Goal: Transaction & Acquisition: Purchase product/service

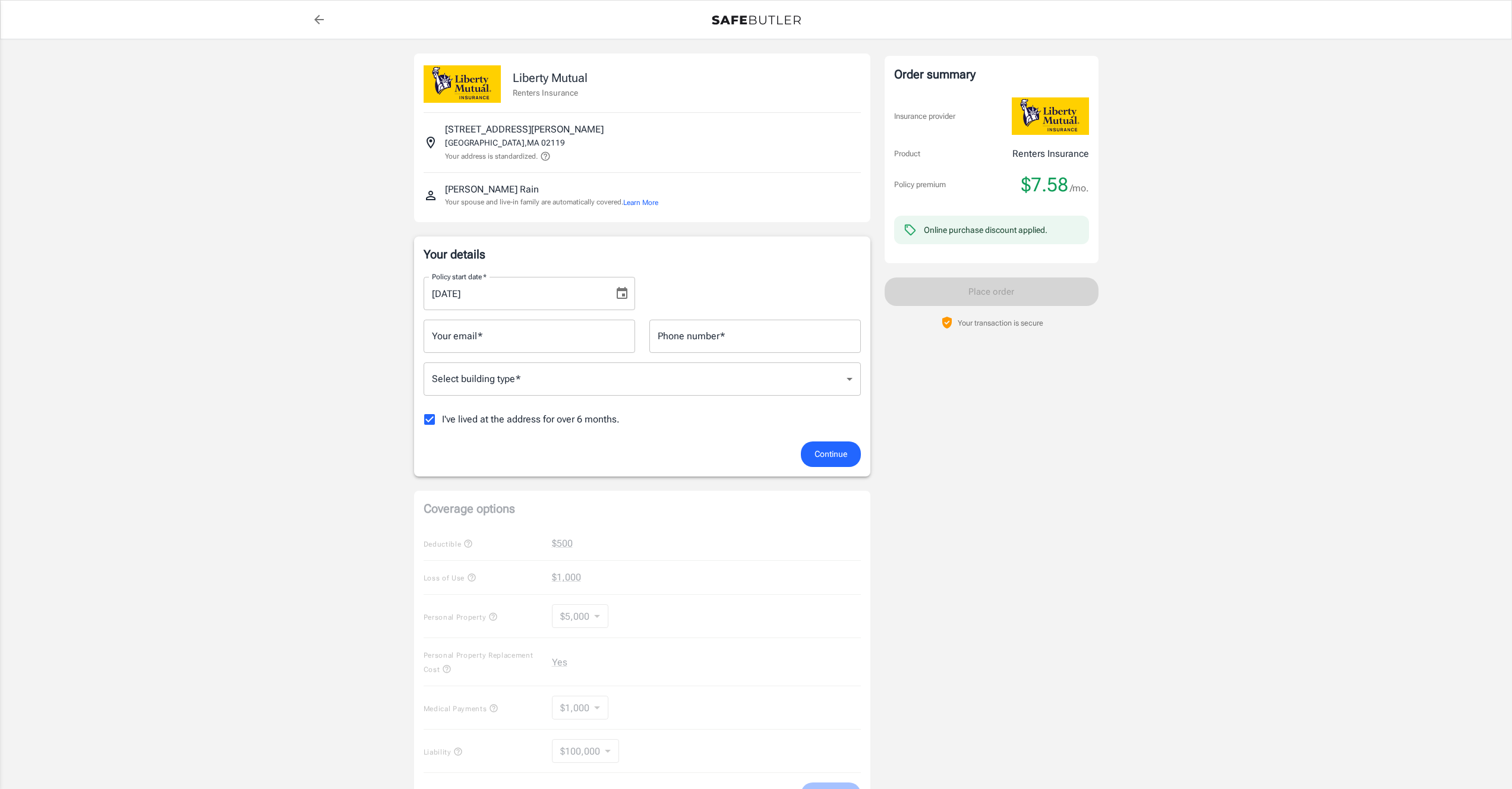
click at [528, 422] on span "I've lived at the address for over 6 months." at bounding box center [530, 419] width 178 height 14
click at [442, 422] on input "I've lived at the address for over 6 months." at bounding box center [430, 419] width 25 height 25
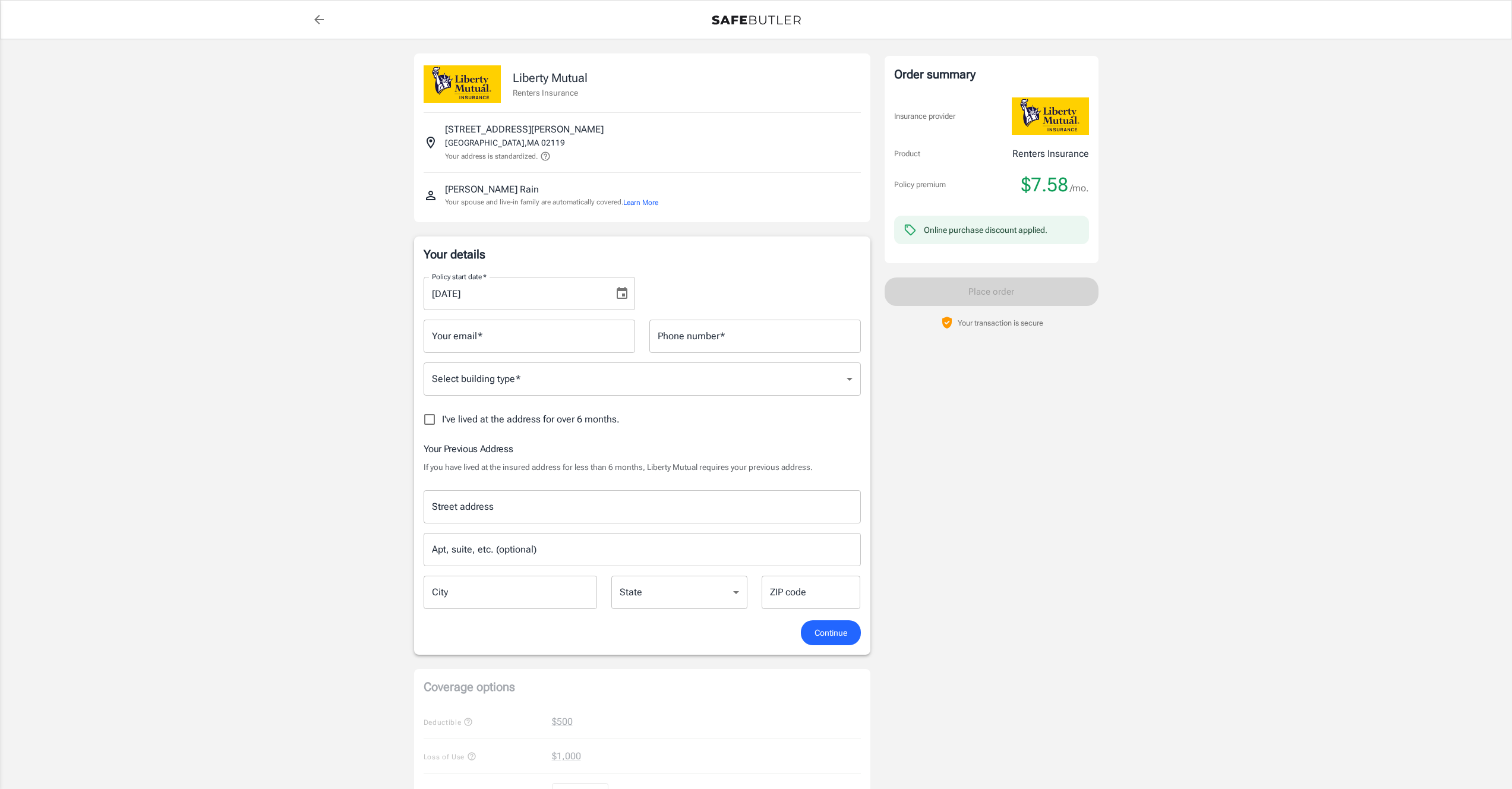
click at [528, 422] on span "I've lived at the address for over 6 months." at bounding box center [530, 419] width 178 height 14
click at [442, 422] on input "I've lived at the address for over 6 months." at bounding box center [430, 419] width 25 height 25
checkbox input "true"
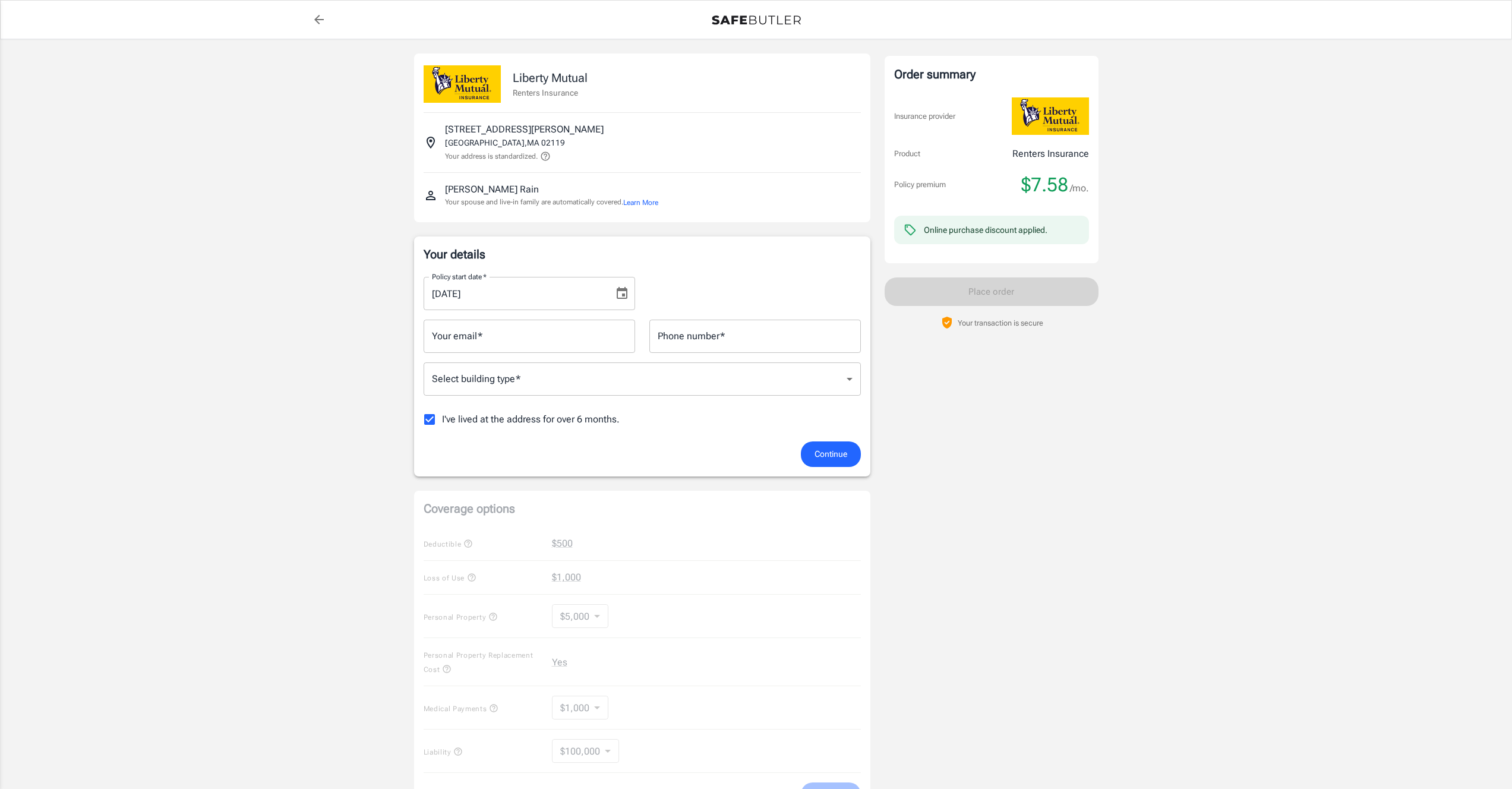
click at [569, 327] on input "Your email   *" at bounding box center [530, 336] width 212 height 33
click at [670, 280] on div "Policy start date   * [DATE] Policy start date   *" at bounding box center [642, 288] width 452 height 43
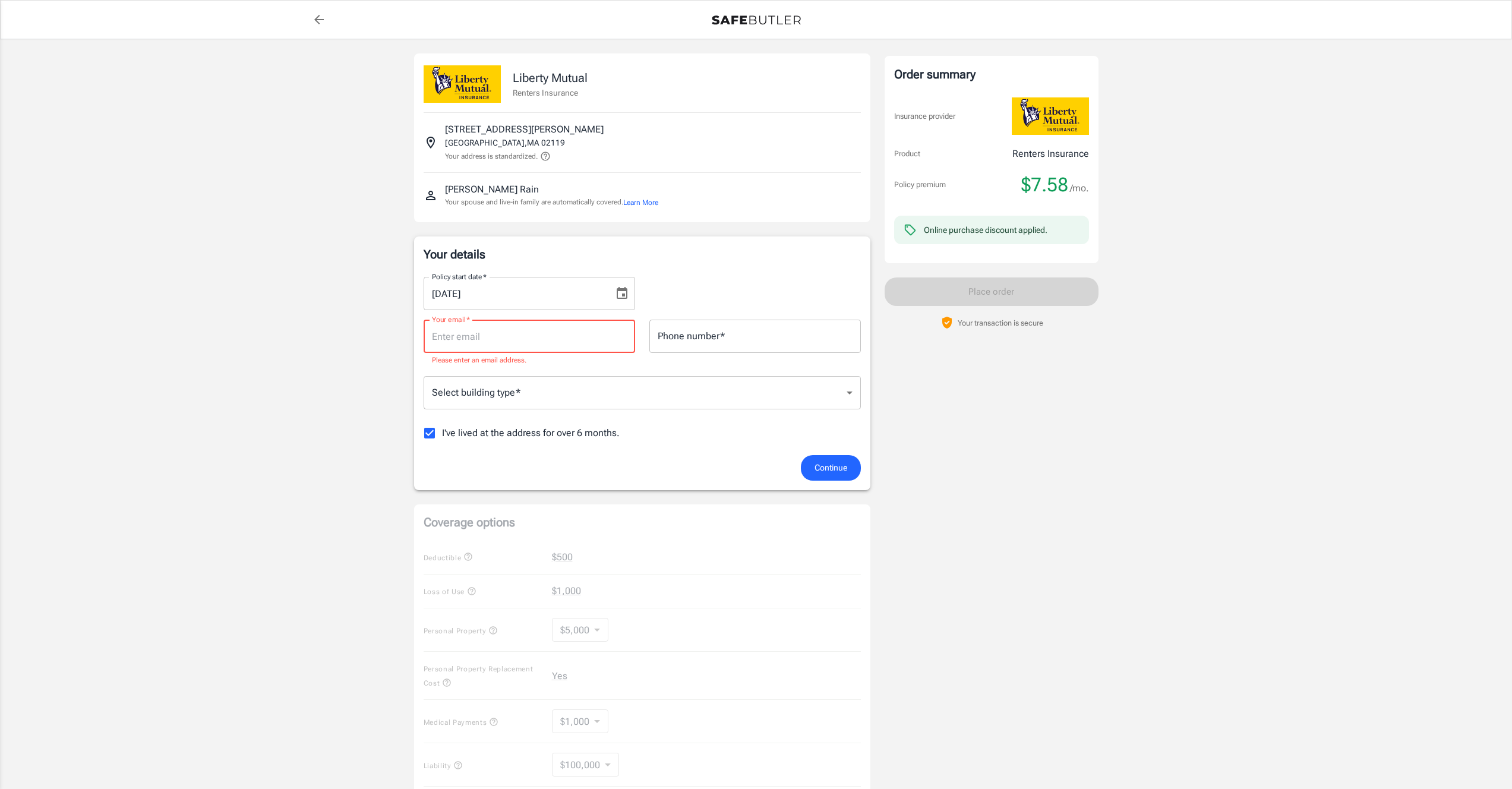
click at [600, 337] on input "Your email   *" at bounding box center [530, 336] width 212 height 33
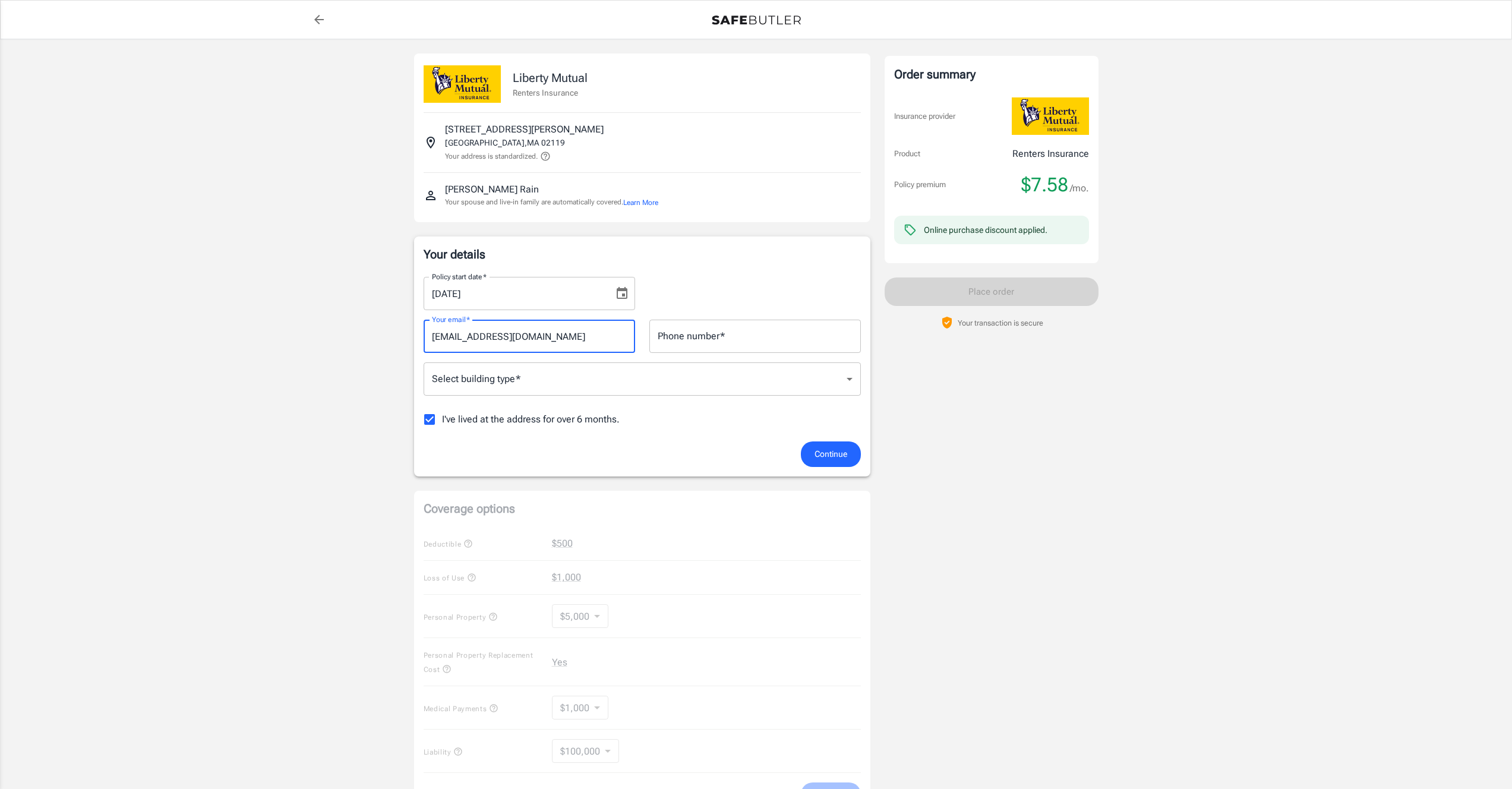
type input "[EMAIL_ADDRESS][DOMAIN_NAME]"
type input "6178587830"
click at [838, 453] on span "Continue" at bounding box center [830, 454] width 32 height 15
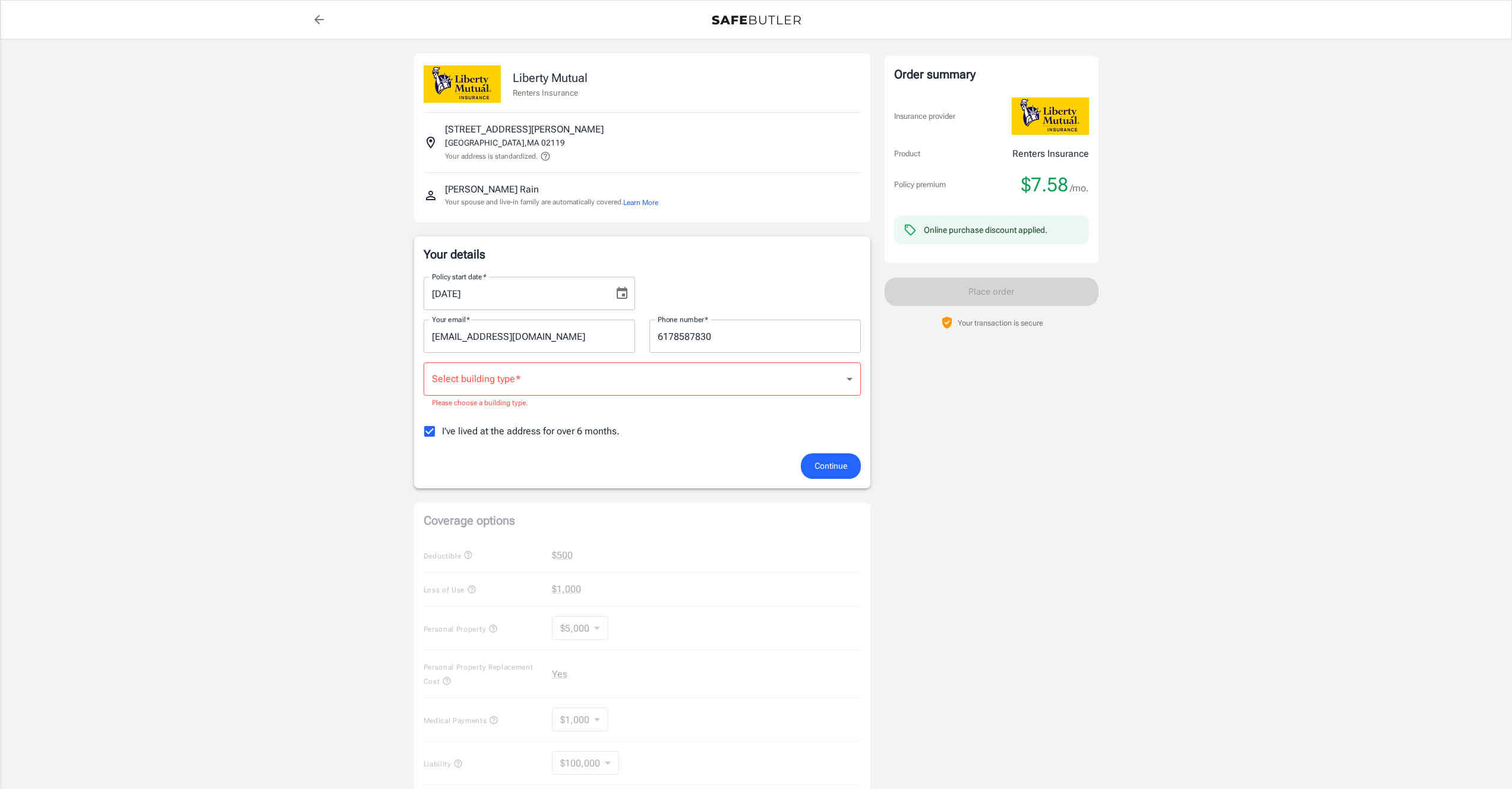
click at [466, 374] on body "Policy premium $ 7.58 /mo Liberty Mutual Renters Insurance [STREET_ADDRESS][PER…" at bounding box center [756, 568] width 1512 height 1136
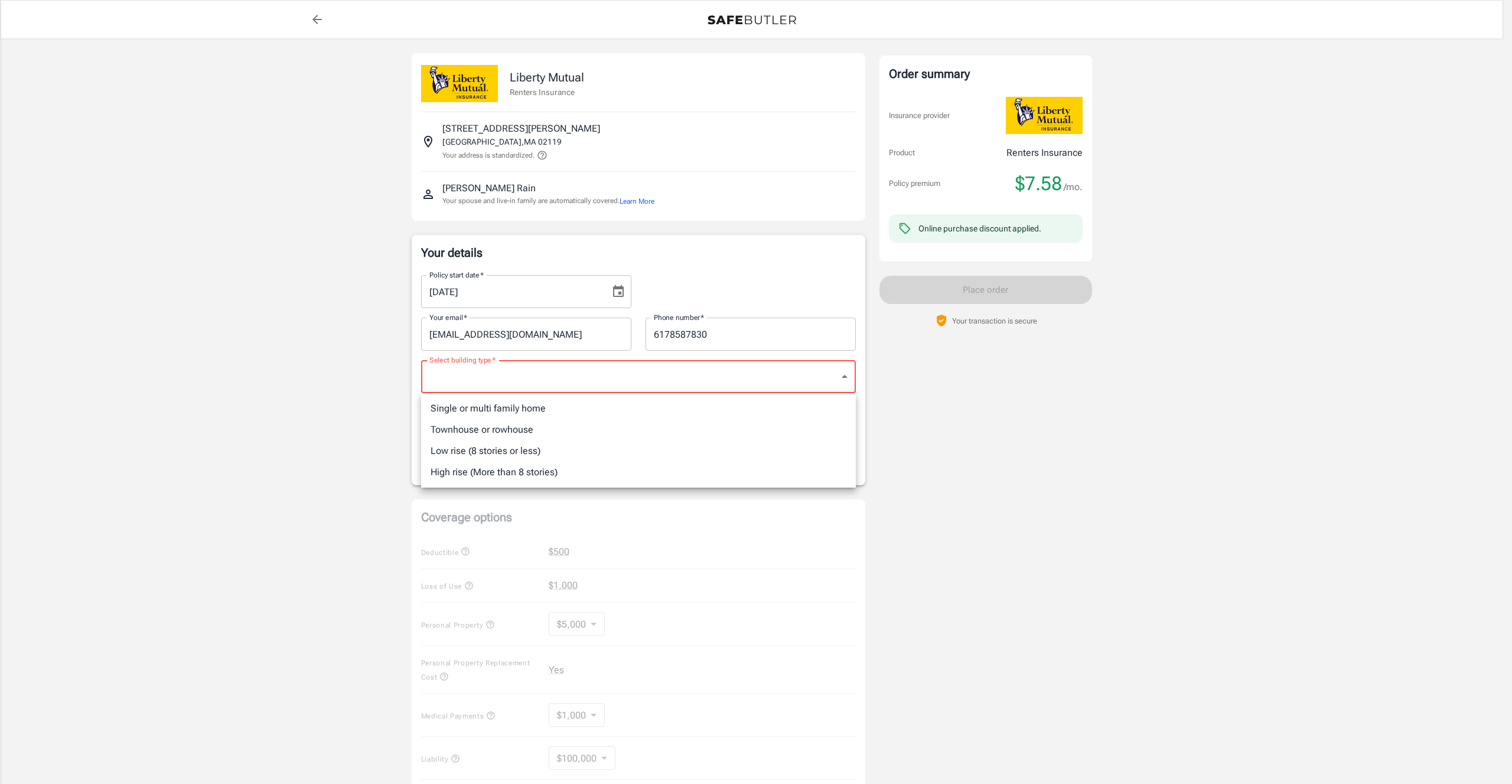
click at [671, 410] on li "Single or multi family home" at bounding box center [638, 409] width 435 height 21
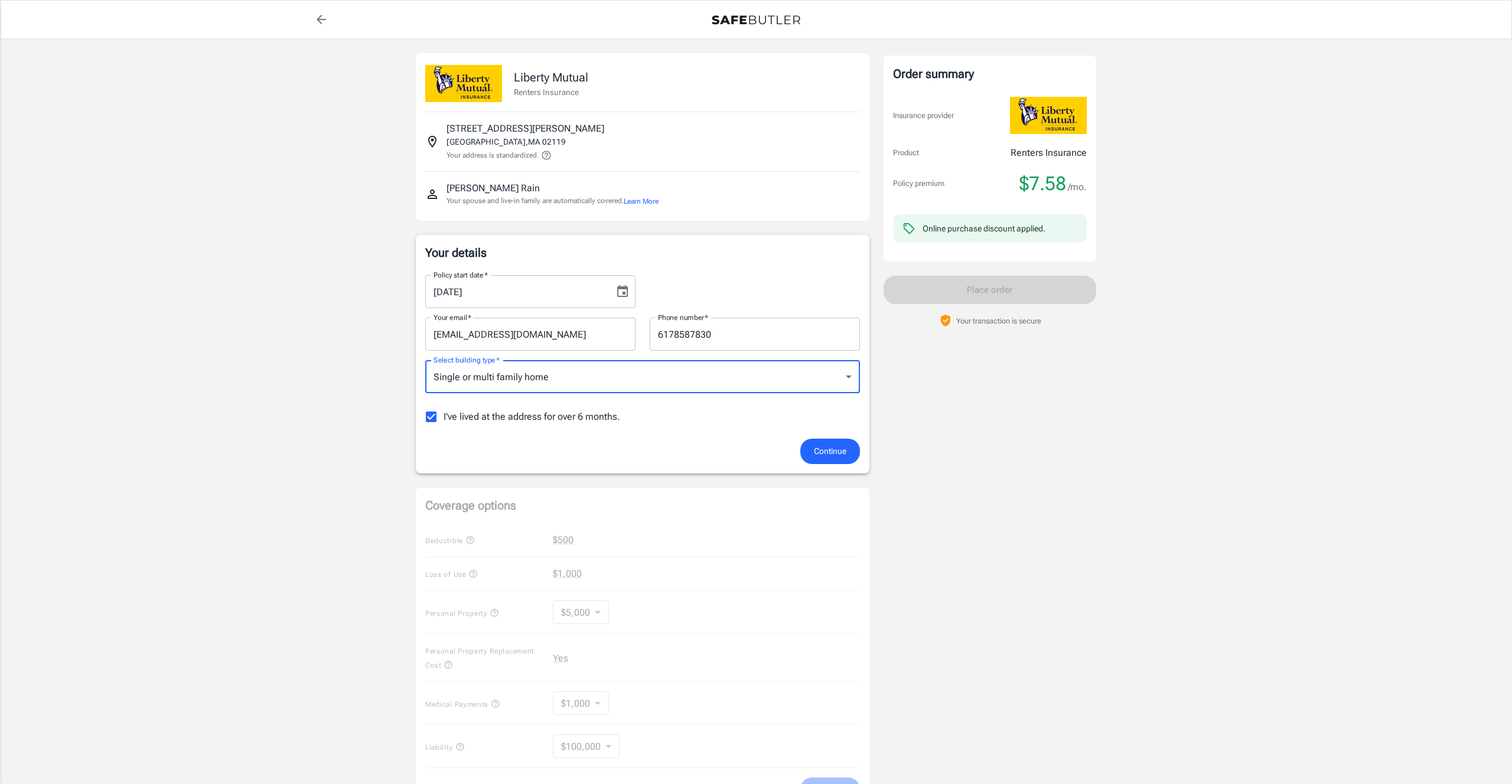
click at [621, 386] on body "Policy premium $ 7.58 /mo Liberty Mutual Renters Insurance [STREET_ADDRESS][PER…" at bounding box center [756, 558] width 1512 height 1116
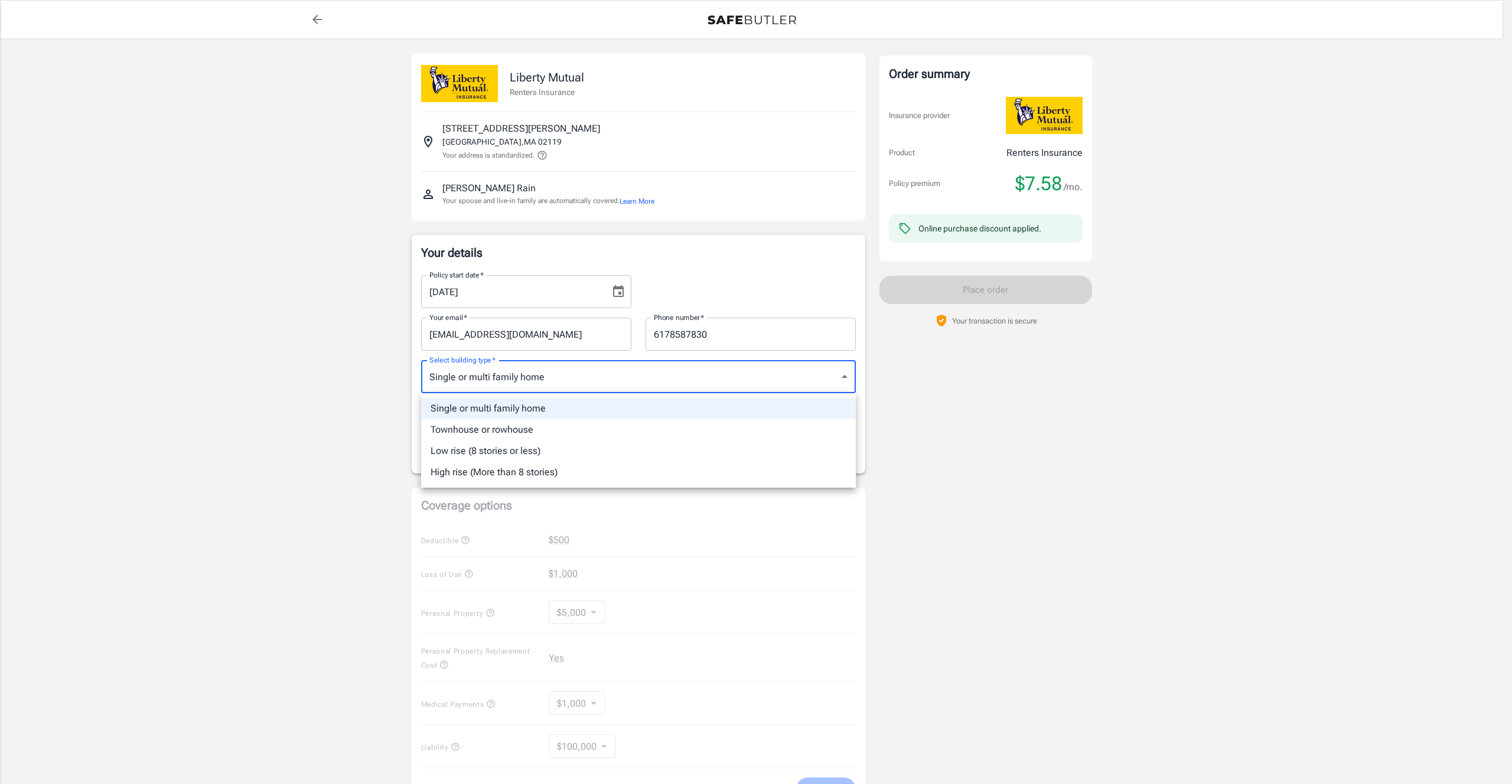
click at [595, 456] on li "Low rise (8 stories or less)" at bounding box center [638, 451] width 435 height 21
type input "lowrise"
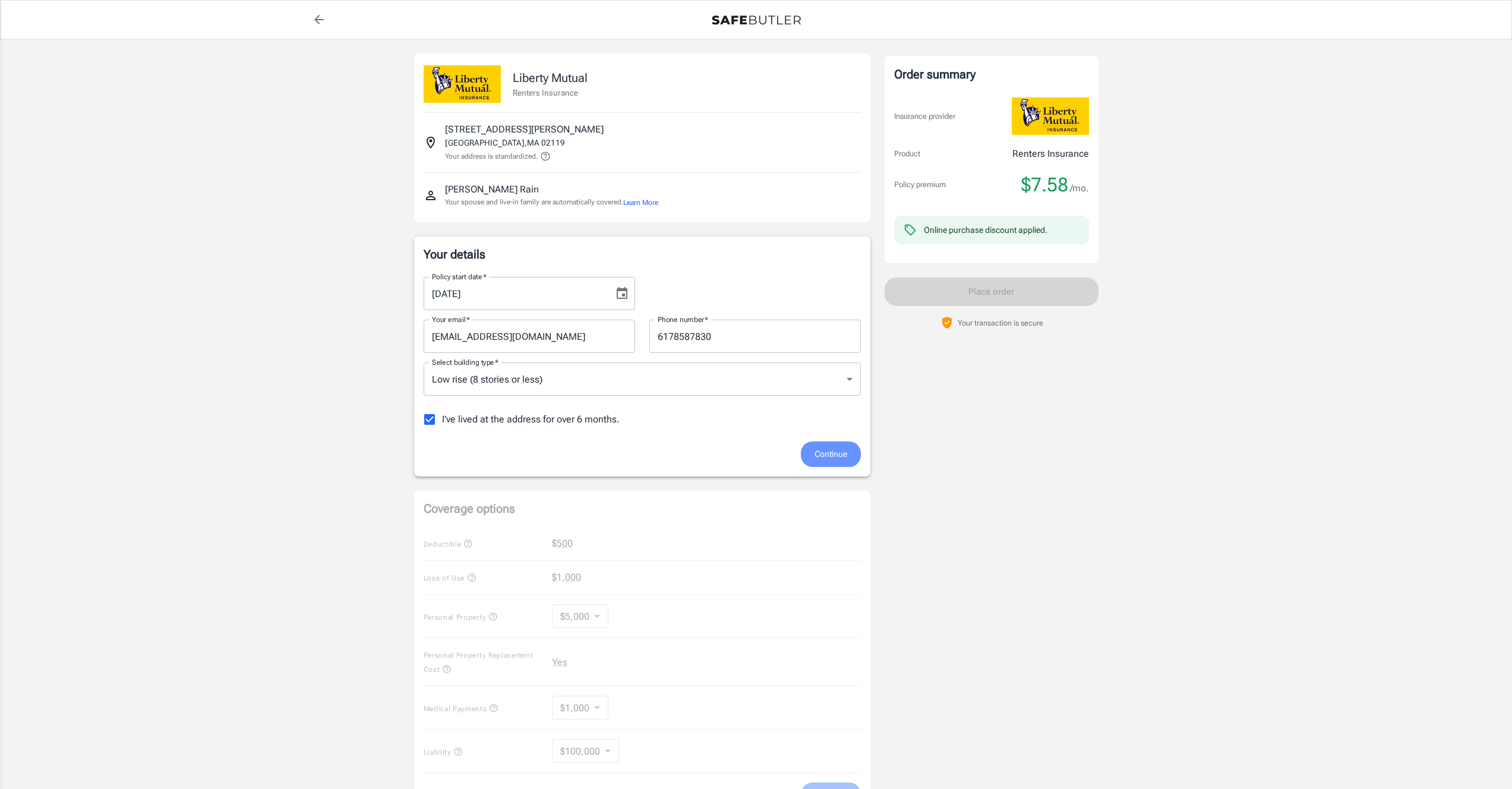
click at [824, 450] on span "Continue" at bounding box center [830, 454] width 32 height 15
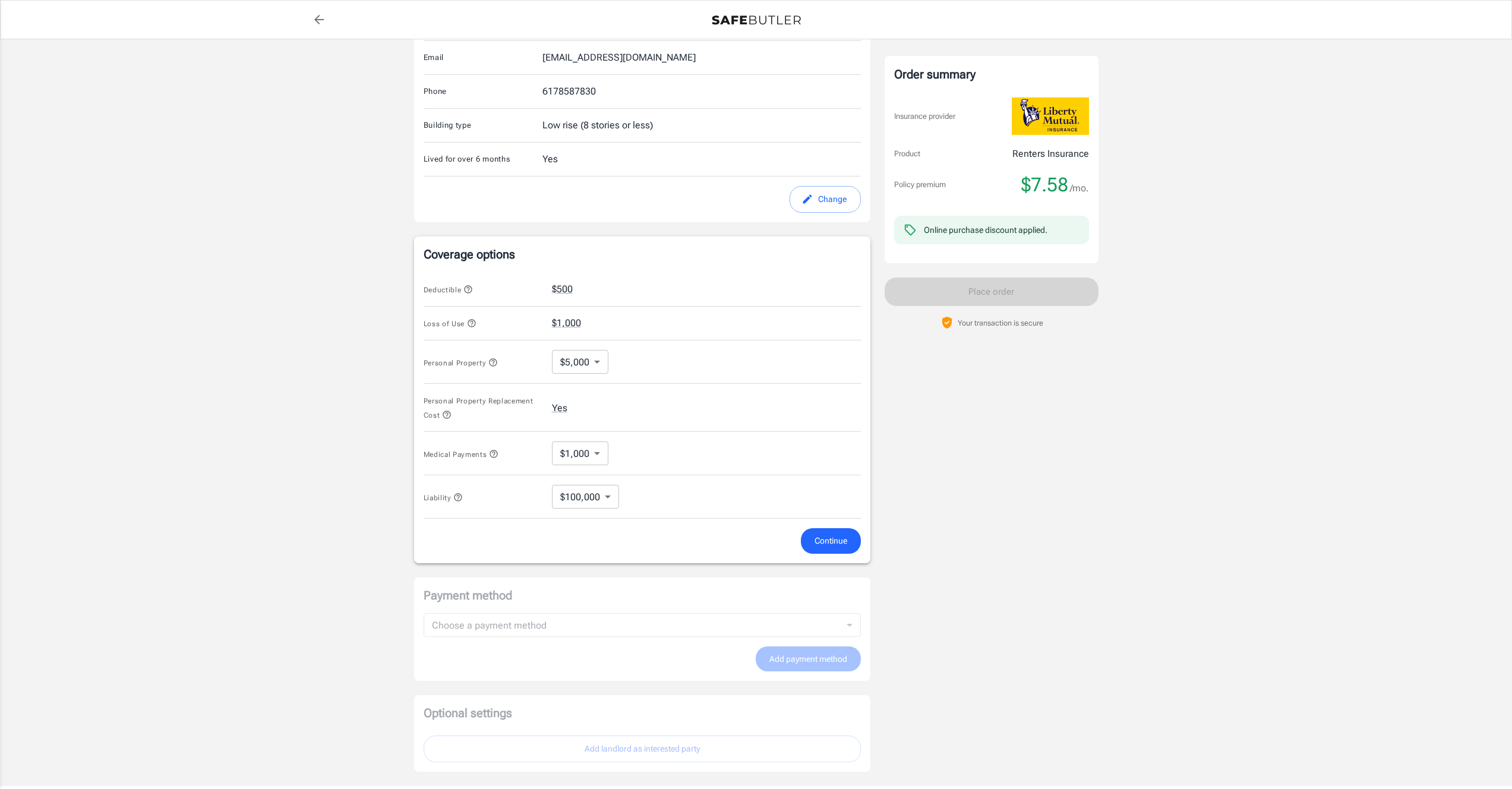
scroll to position [270, 0]
click at [570, 286] on button "$500" at bounding box center [562, 284] width 21 height 14
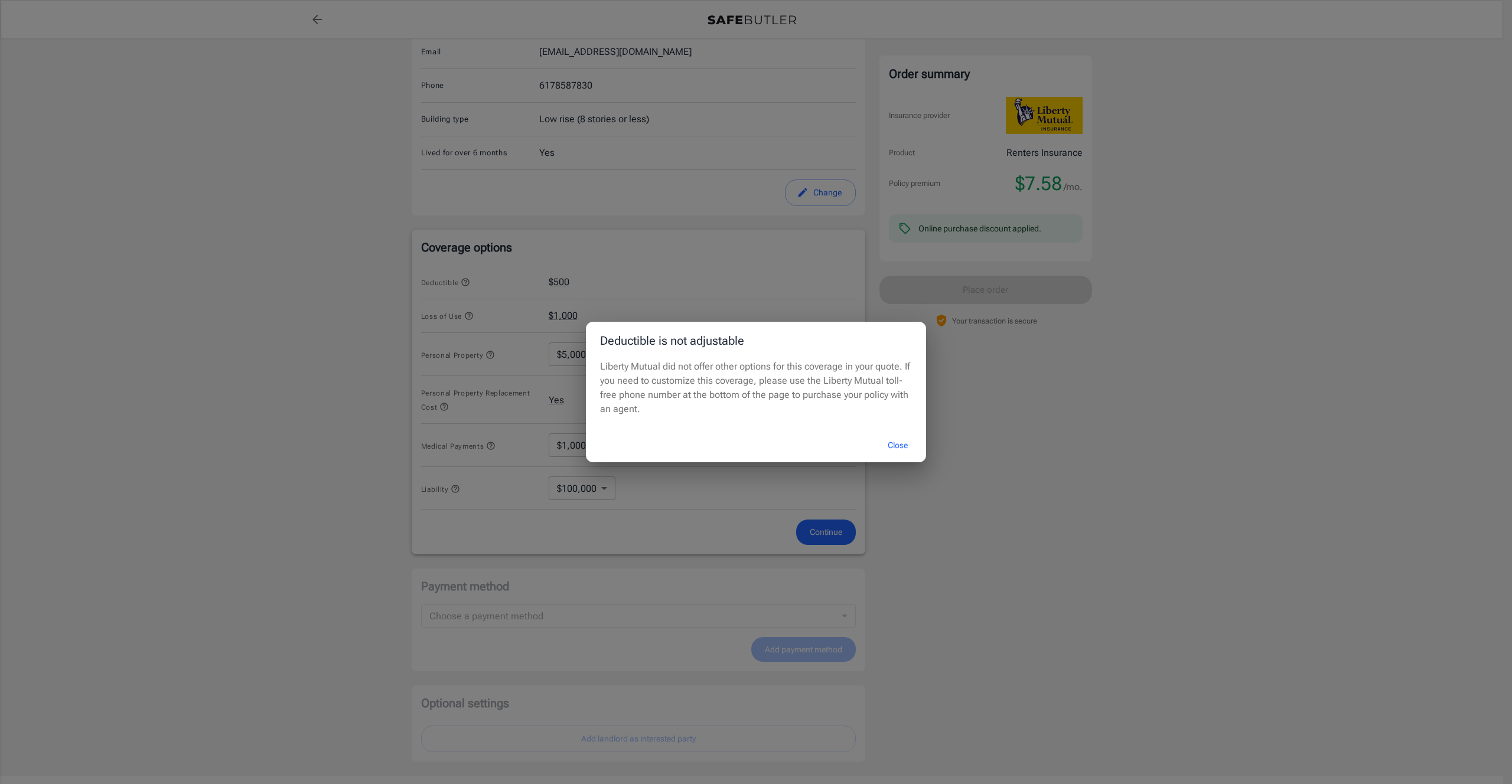
click at [891, 436] on button "Close" at bounding box center [897, 445] width 47 height 25
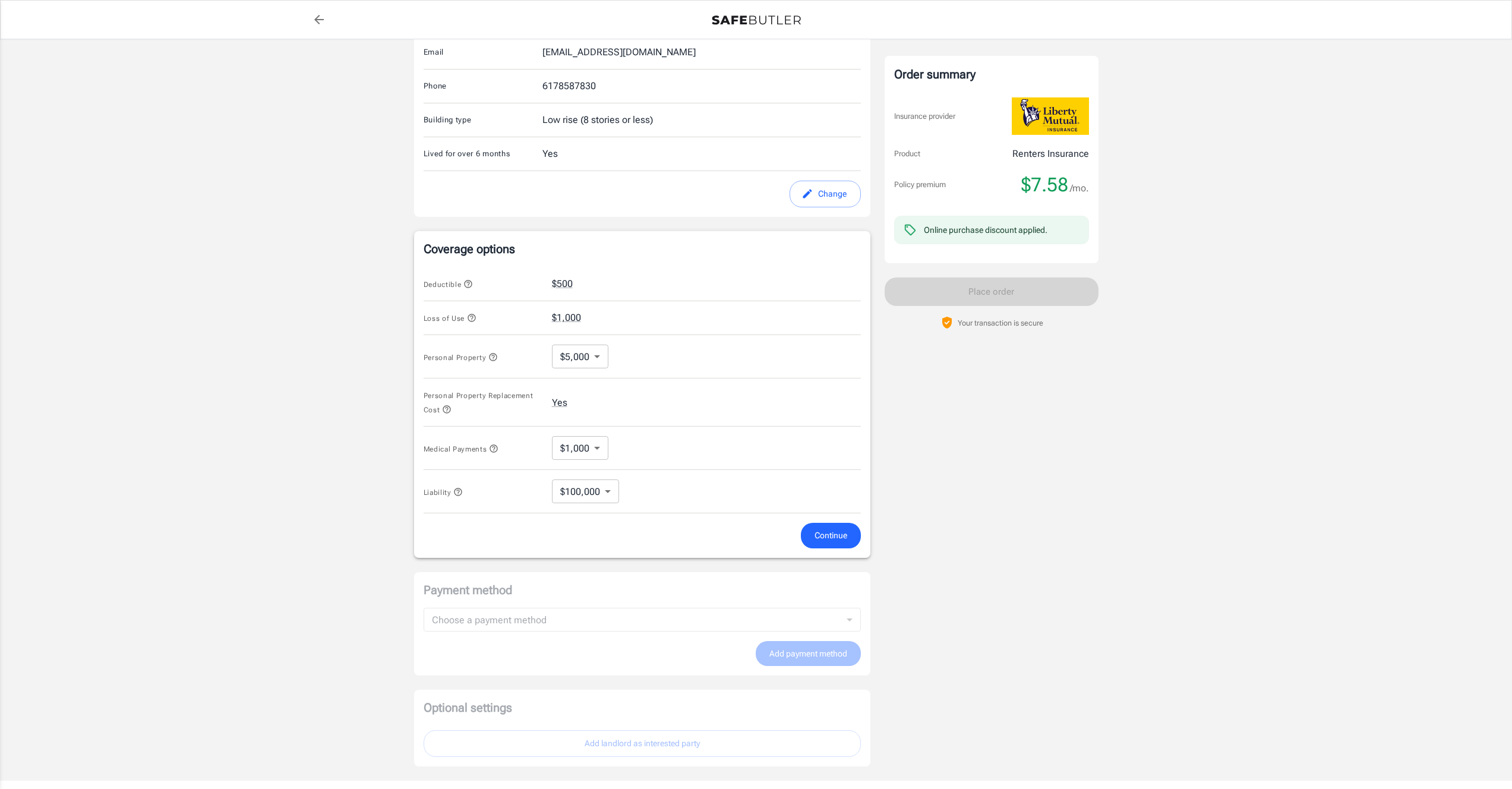
click at [574, 357] on body "Policy premium $ 7.58 /mo Liberty Mutual Renters Insurance [STREET_ADDRESS][PER…" at bounding box center [756, 297] width 1512 height 1134
click at [586, 353] on div at bounding box center [760, 394] width 1521 height 789
click at [605, 450] on body "Policy premium $ 7.58 /mo Liberty Mutual Renters Insurance [STREET_ADDRESS][PER…" at bounding box center [756, 297] width 1512 height 1134
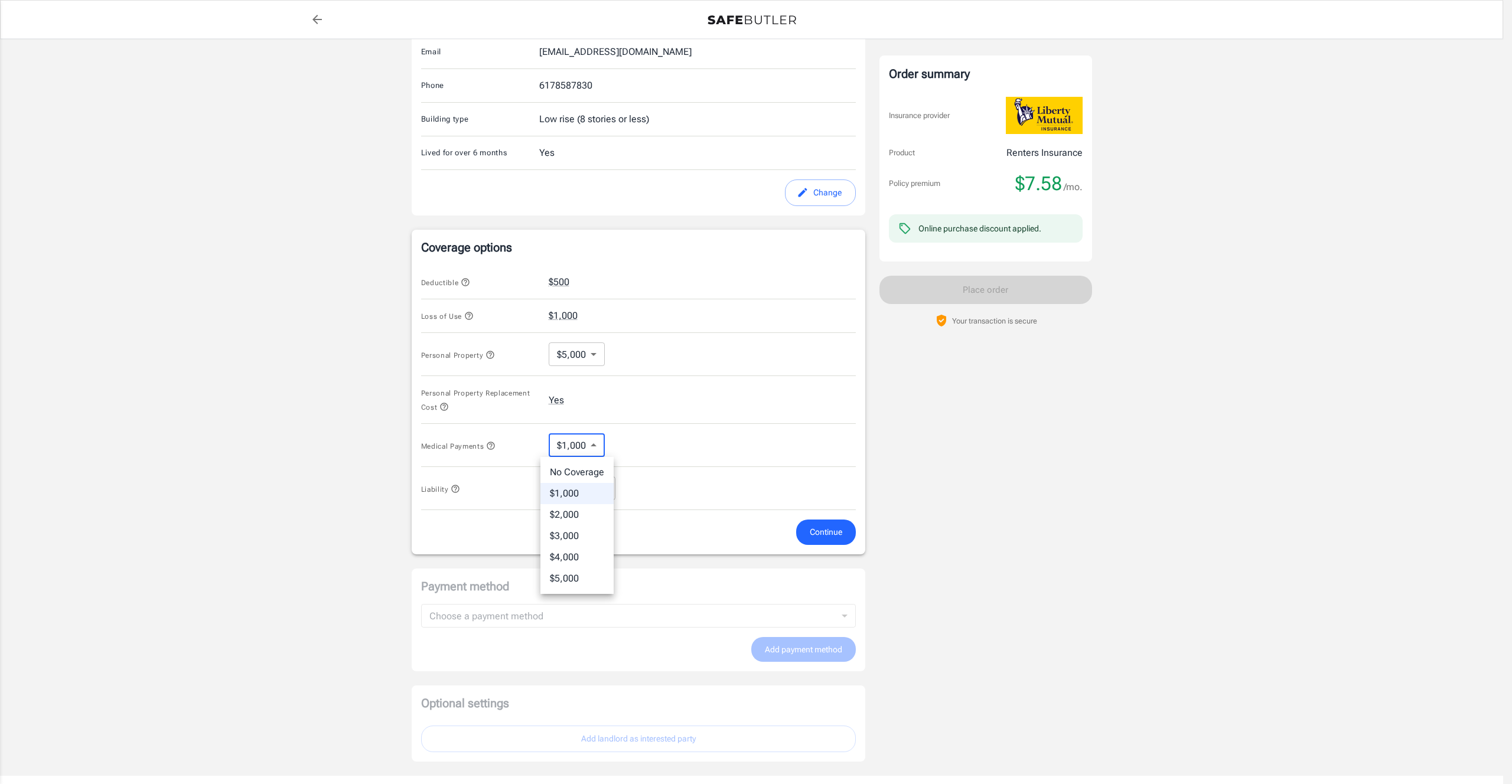
click at [601, 446] on div at bounding box center [756, 392] width 1512 height 784
click at [594, 447] on body "Policy premium $ 7.58 /mo Liberty Mutual Renters Insurance [STREET_ADDRESS][PER…" at bounding box center [751, 295] width 1503 height 1127
click at [597, 470] on li "No Coverage" at bounding box center [577, 473] width 73 height 21
type input "No Coverage"
click at [561, 488] on body "Policy premium $ 7.58 /mo Liberty Mutual Renters Insurance [STREET_ADDRESS][PER…" at bounding box center [756, 295] width 1512 height 1127
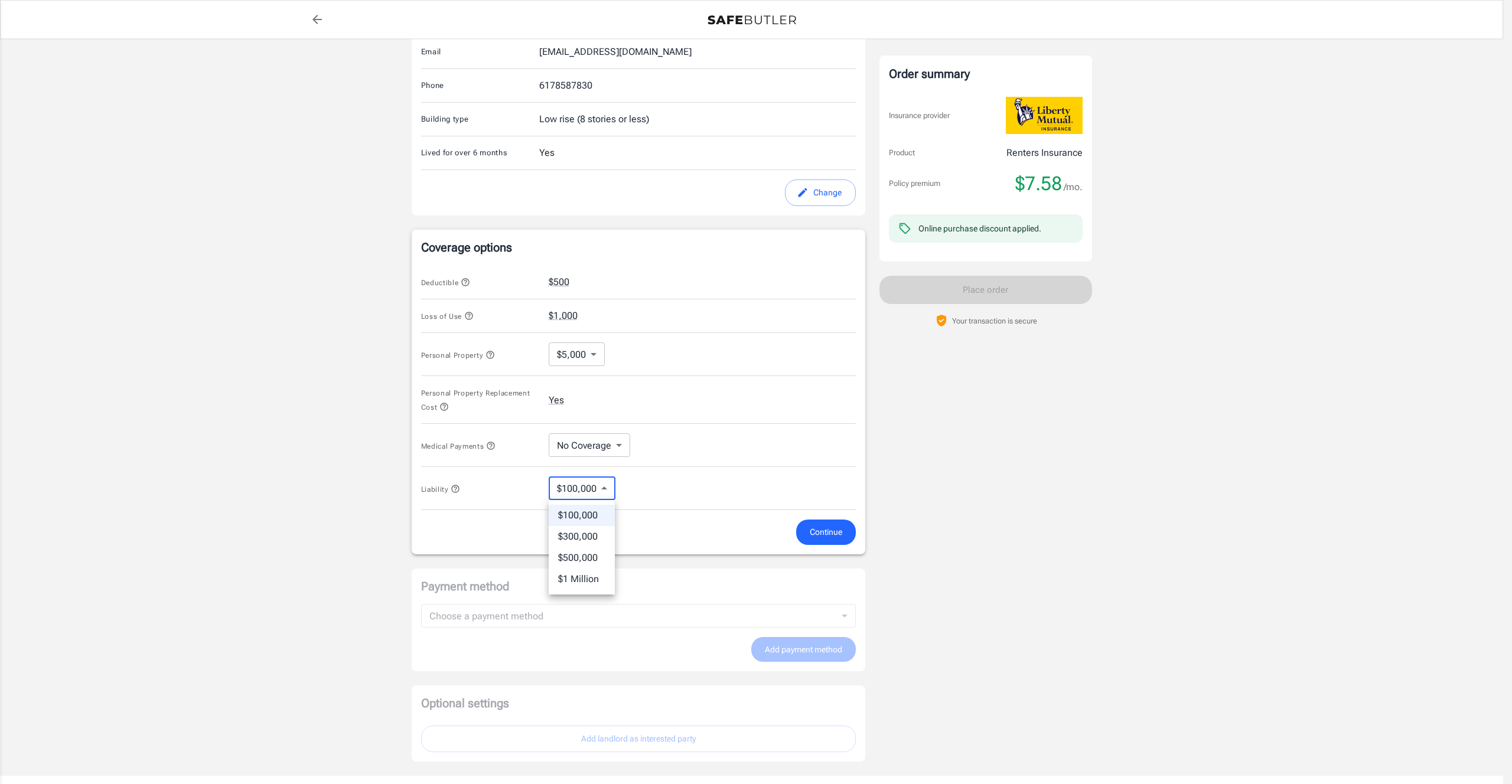
click at [578, 490] on div at bounding box center [756, 392] width 1512 height 784
click at [839, 534] on span "Continue" at bounding box center [825, 532] width 32 height 15
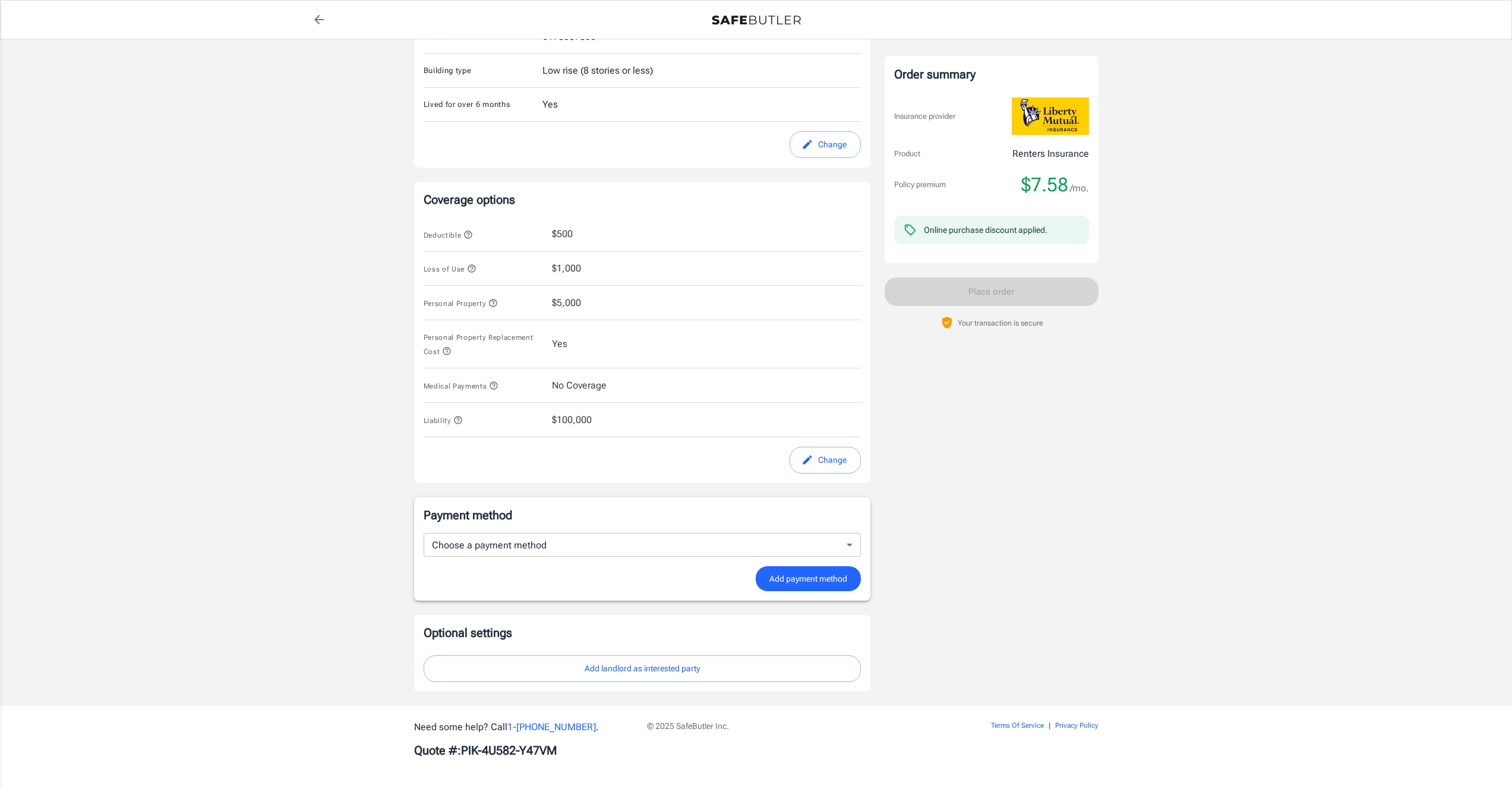
scroll to position [320, 0]
click at [647, 539] on body "Policy premium $ 7.58 /mo Liberty Mutual Renters Insurance [STREET_ADDRESS][PER…" at bounding box center [756, 234] width 1512 height 1109
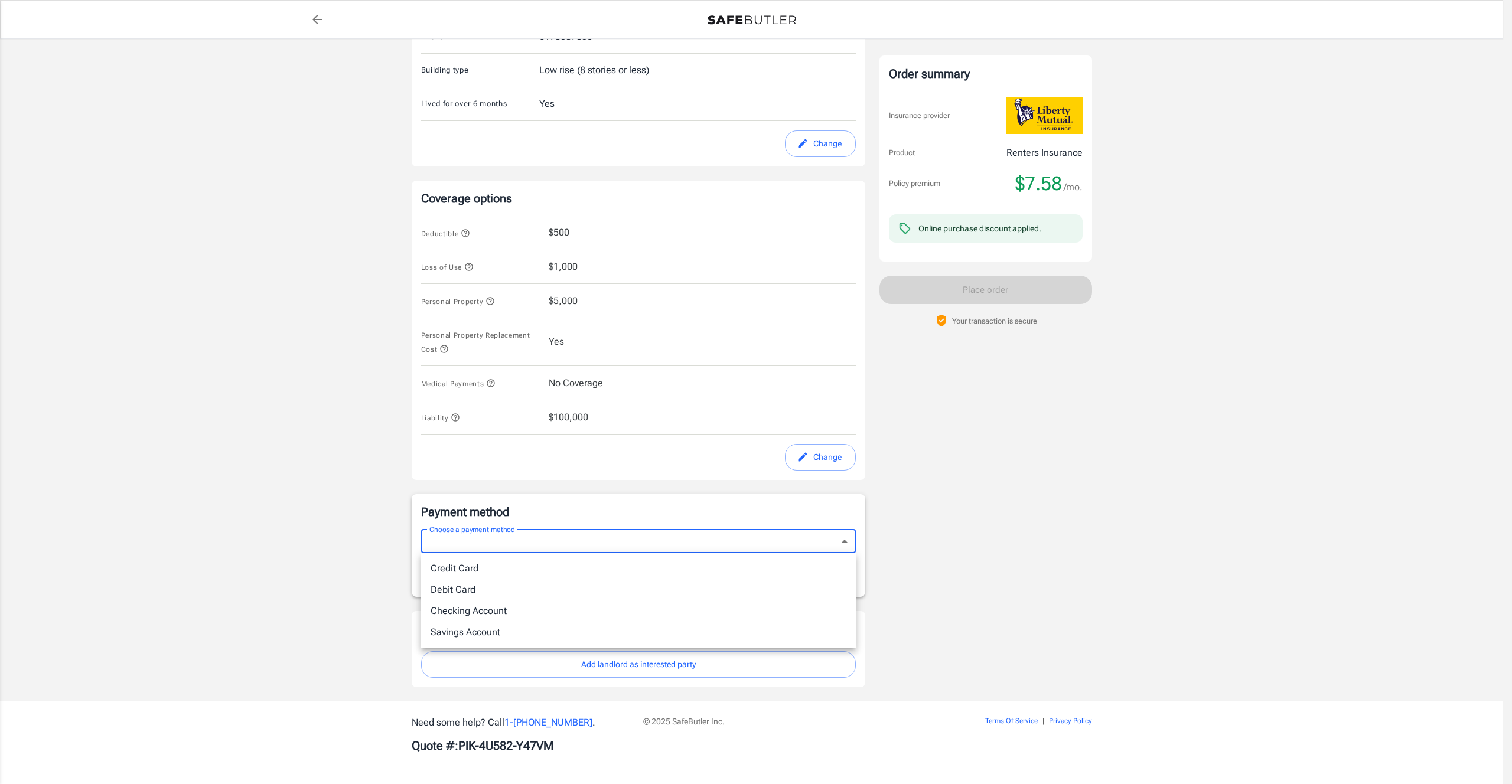
click at [643, 536] on div at bounding box center [756, 392] width 1512 height 784
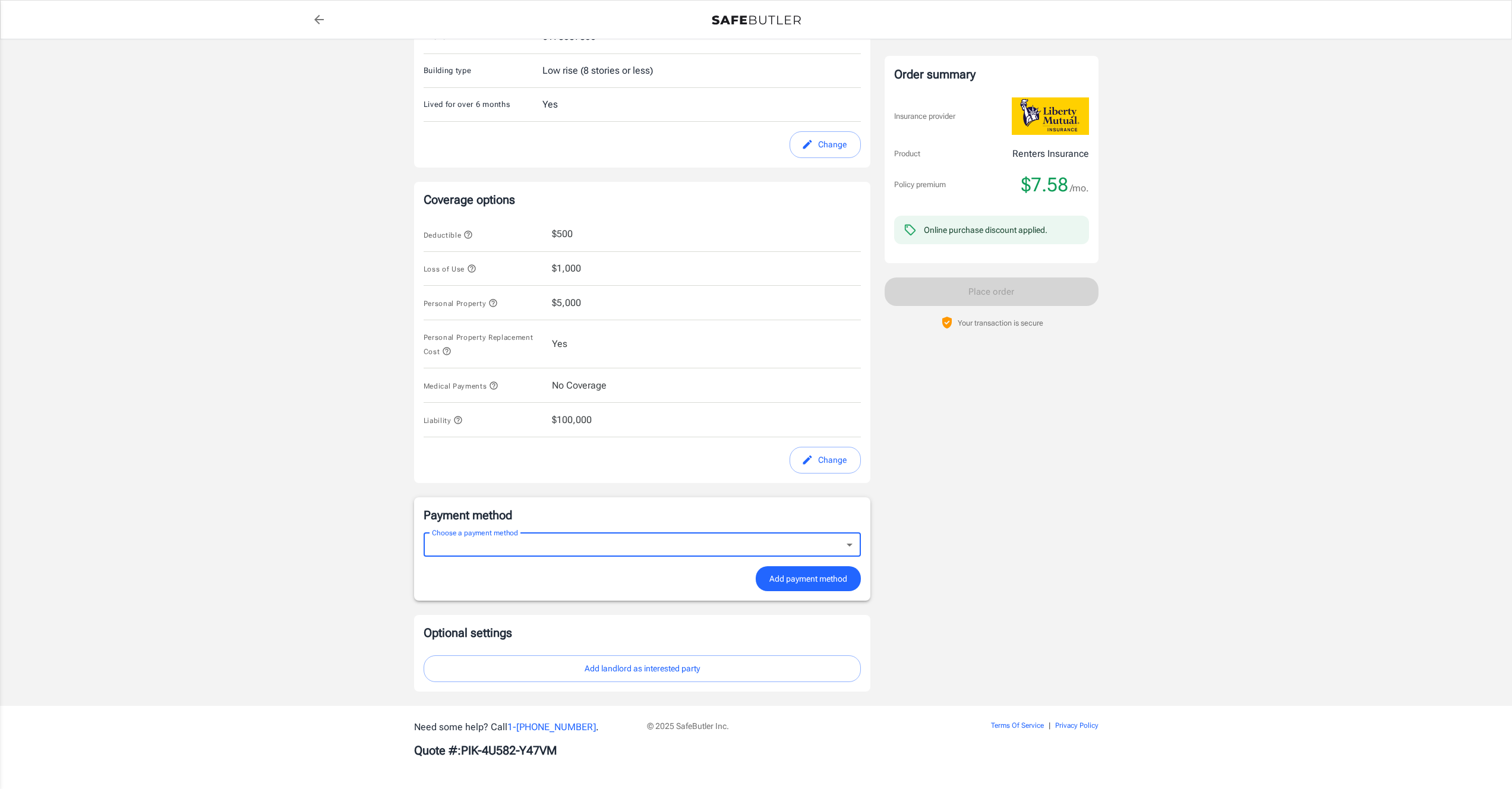
scroll to position [0, 0]
